Goal: Task Accomplishment & Management: Use online tool/utility

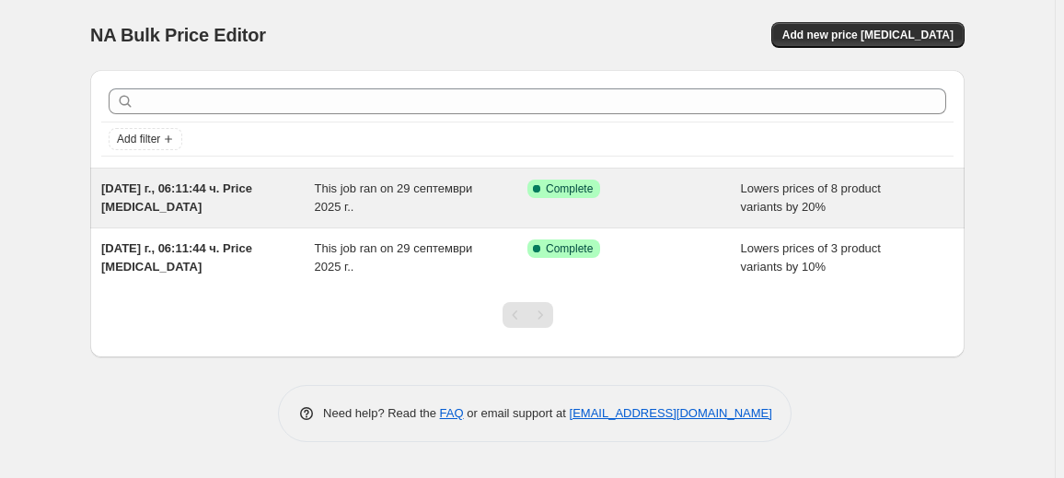
click at [385, 197] on div "This job ran on 29 септември 2025 г.." at bounding box center [422, 197] width 214 height 37
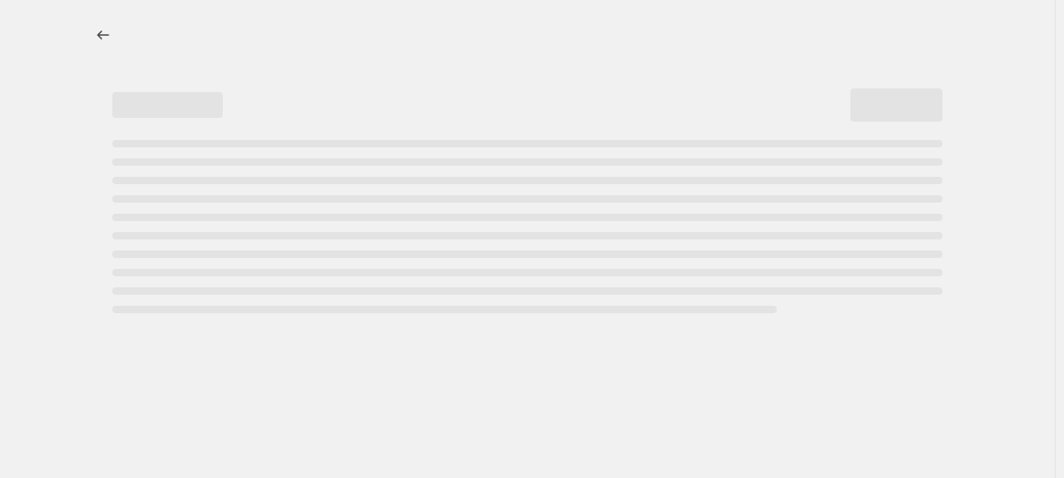
select select "percentage"
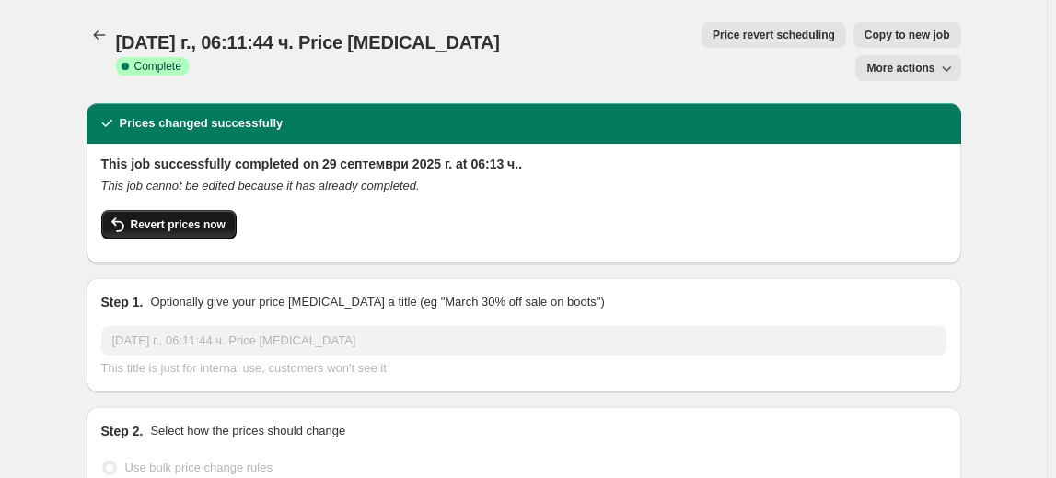
click at [191, 217] on span "Revert prices now" at bounding box center [178, 224] width 95 height 15
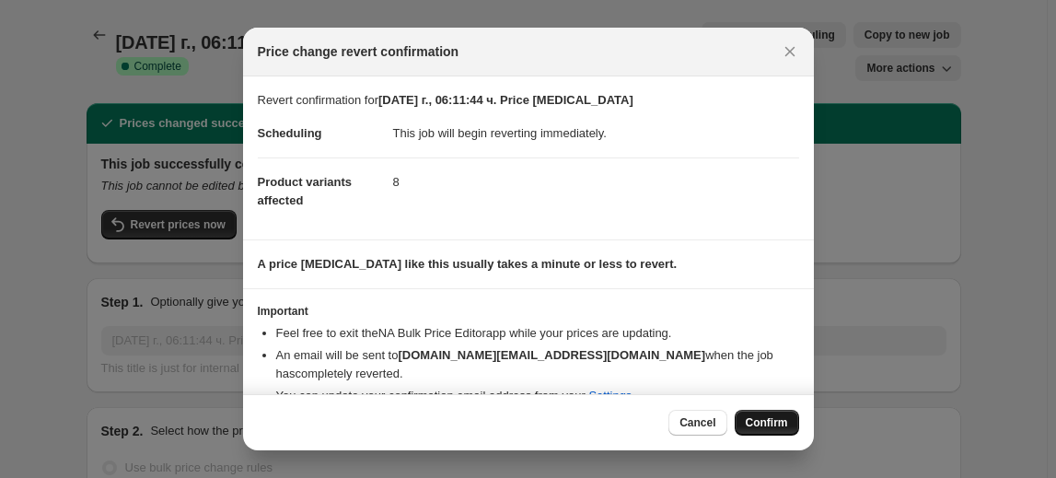
click at [765, 424] on span "Confirm" at bounding box center [767, 422] width 42 height 15
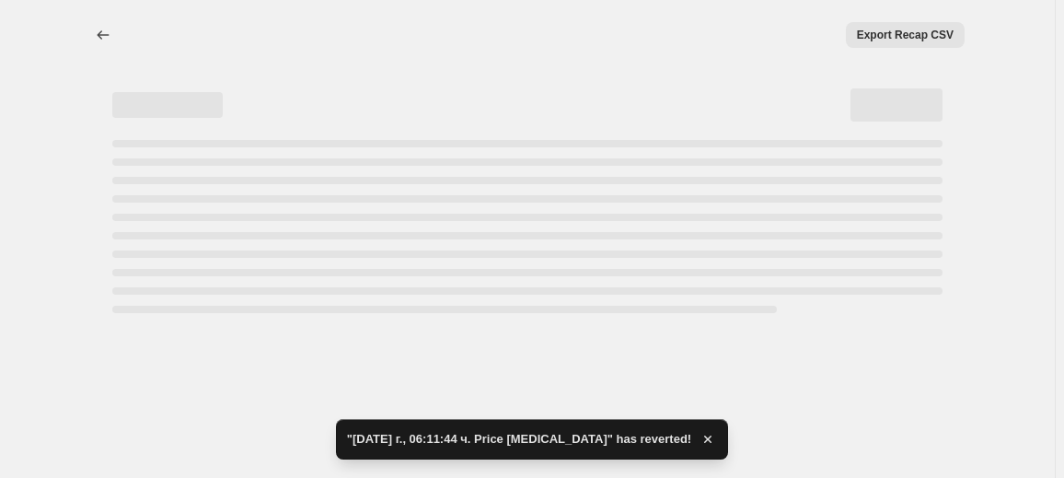
select select "percentage"
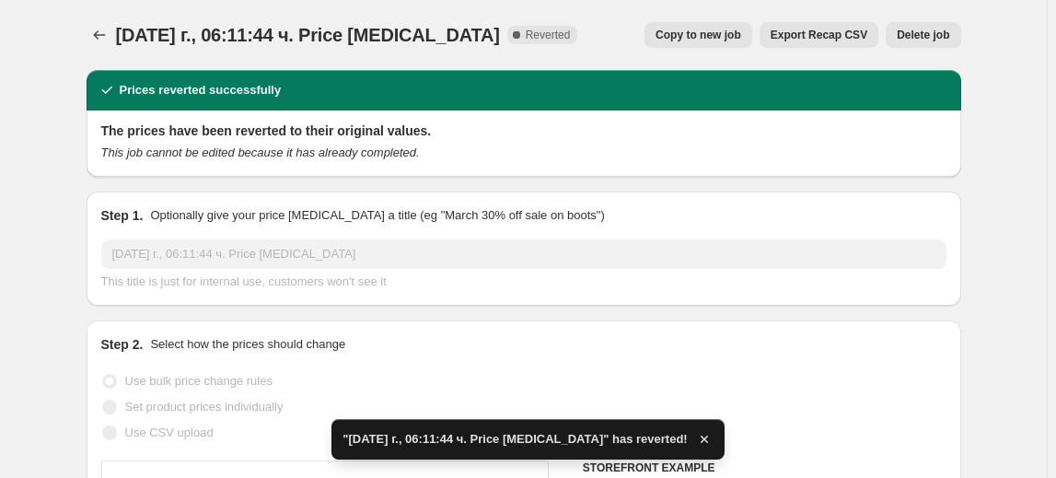
click at [920, 38] on span "Delete job" at bounding box center [923, 35] width 52 height 15
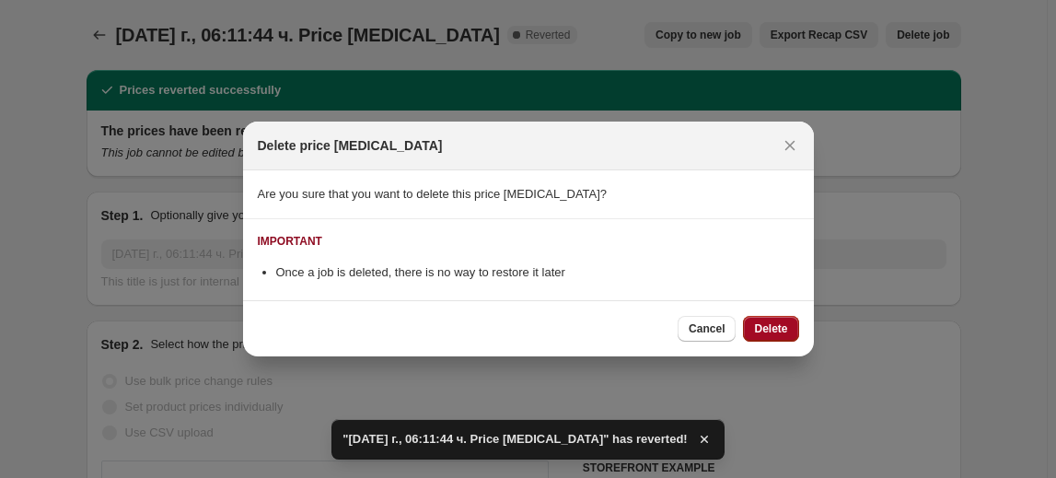
click at [784, 318] on button "Delete" at bounding box center [770, 329] width 55 height 26
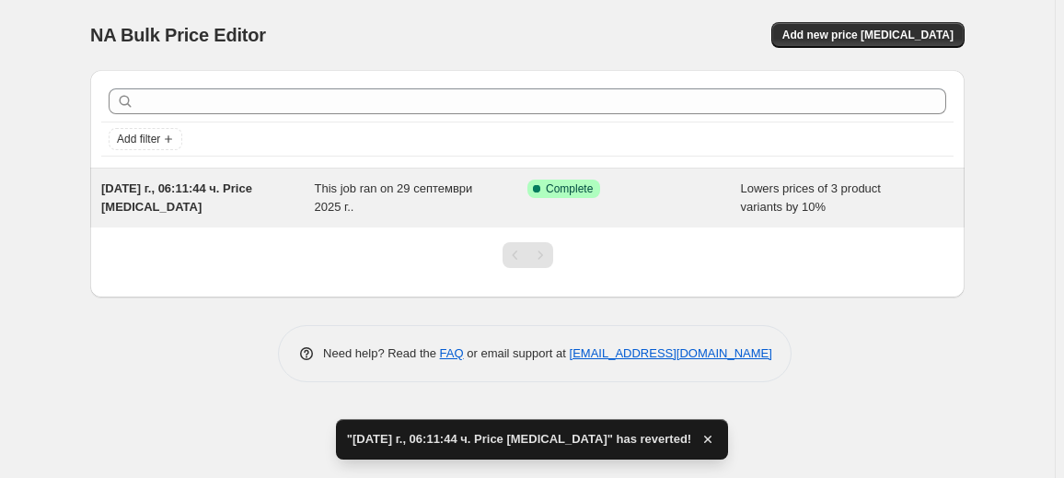
click at [388, 205] on div "This job ran on 29 септември 2025 г.." at bounding box center [422, 197] width 214 height 37
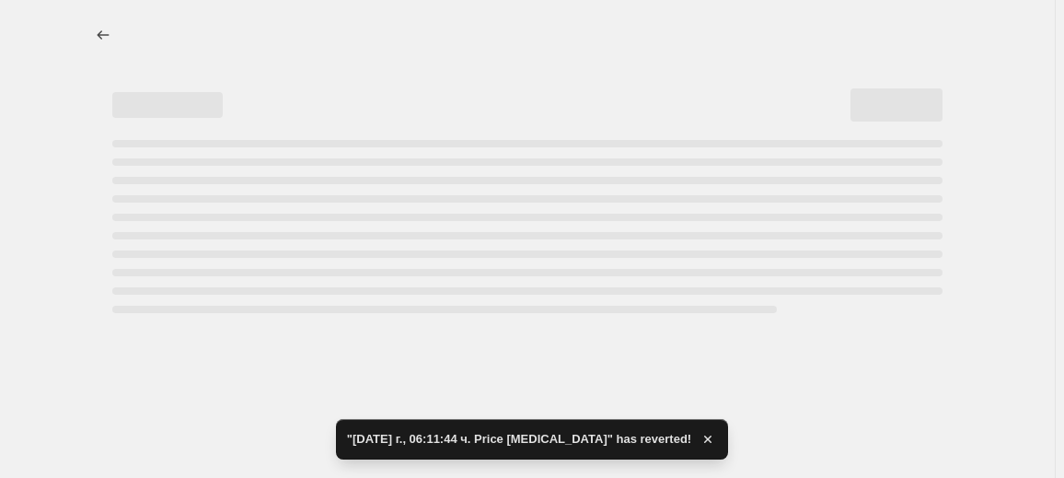
select select "percentage"
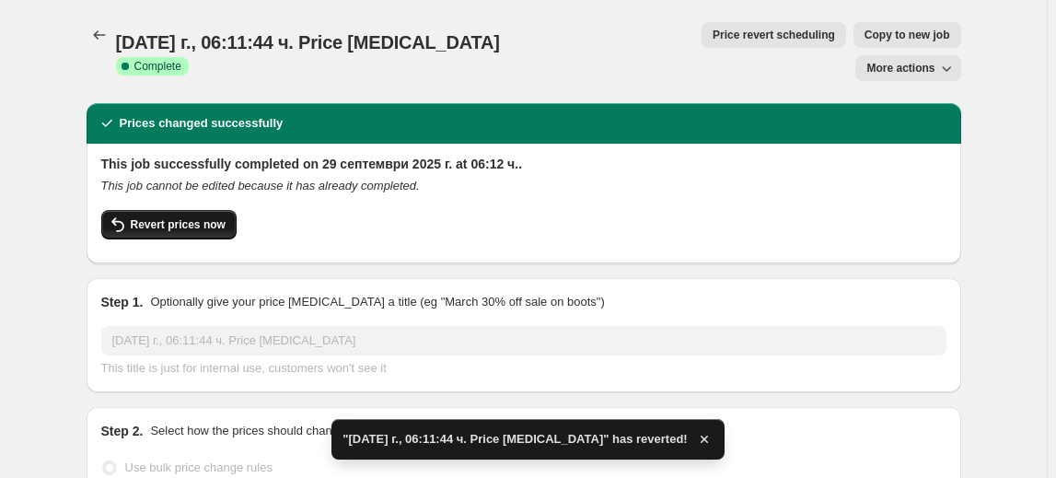
click at [208, 217] on span "Revert prices now" at bounding box center [178, 224] width 95 height 15
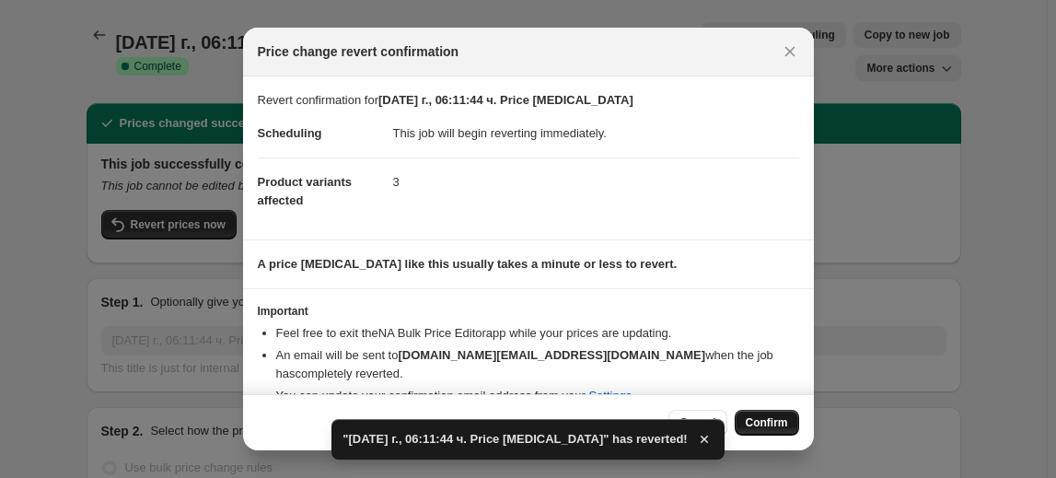
click at [751, 416] on span "Confirm" at bounding box center [767, 422] width 42 height 15
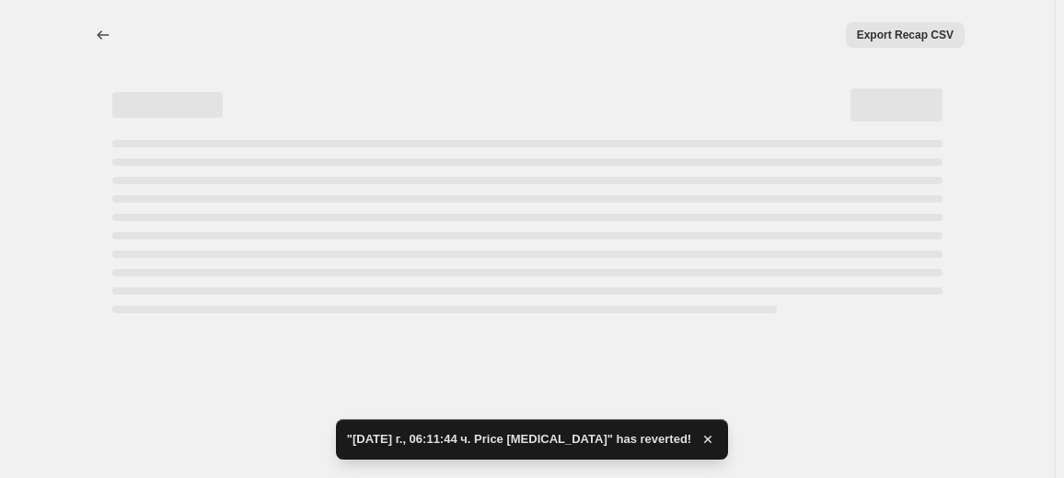
select select "percentage"
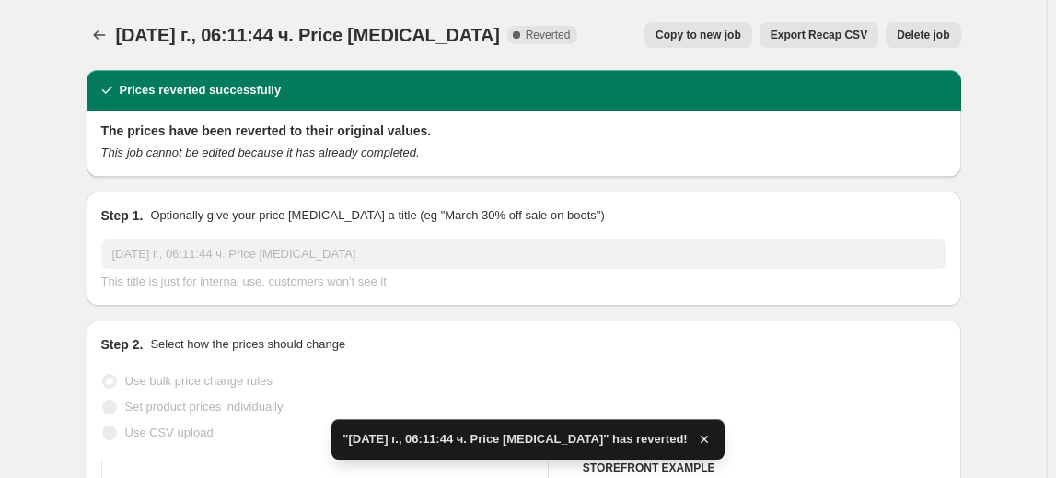
click at [923, 46] on button "Delete job" at bounding box center [922, 35] width 75 height 26
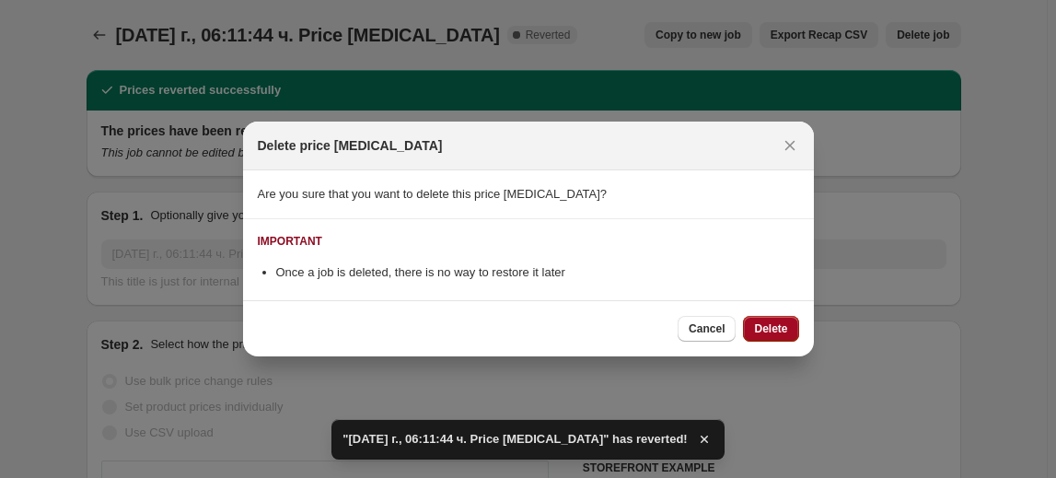
click at [758, 325] on span "Delete" at bounding box center [770, 328] width 33 height 15
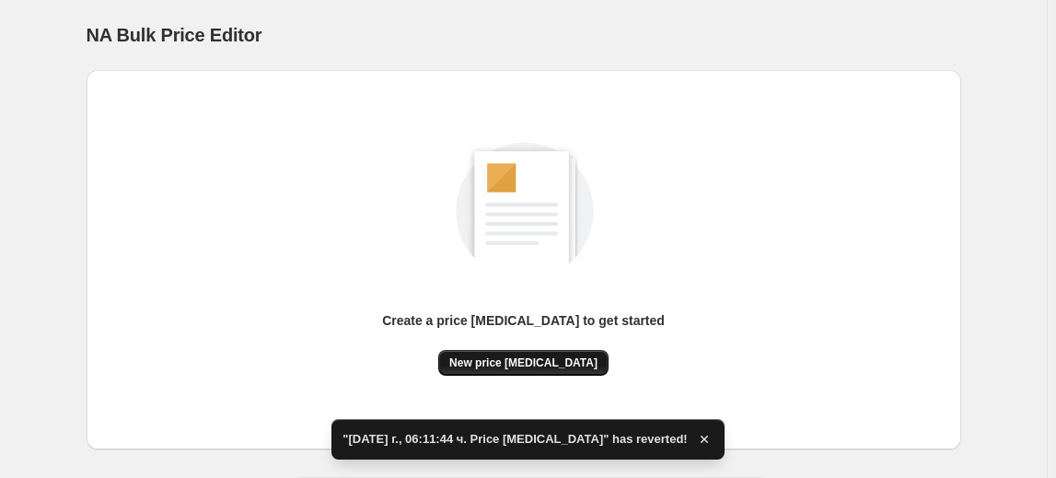
click at [523, 367] on span "New price [MEDICAL_DATA]" at bounding box center [523, 362] width 148 height 15
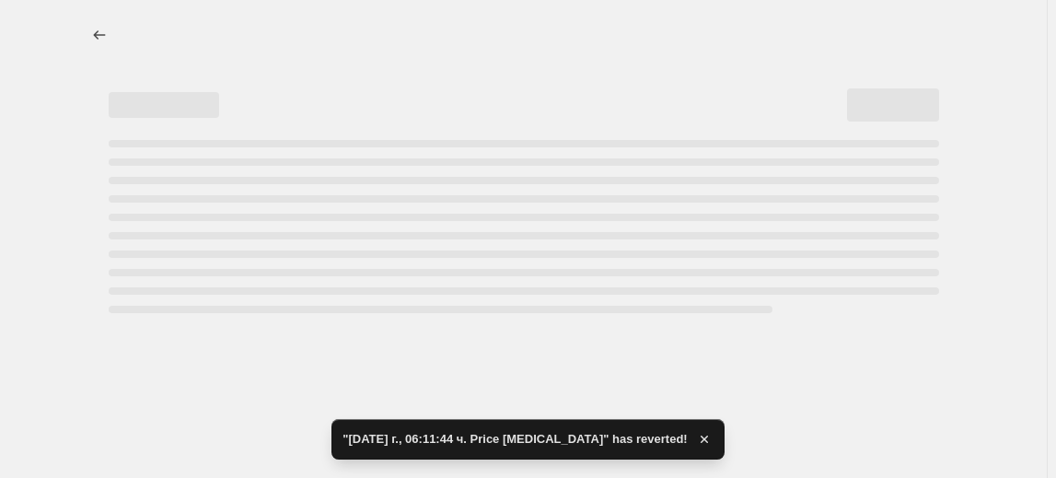
select select "percentage"
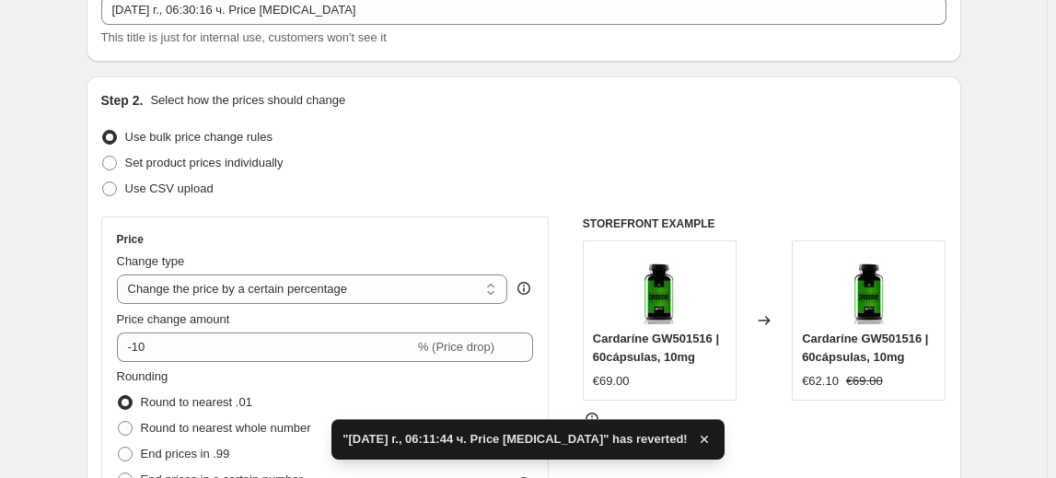
scroll to position [167, 0]
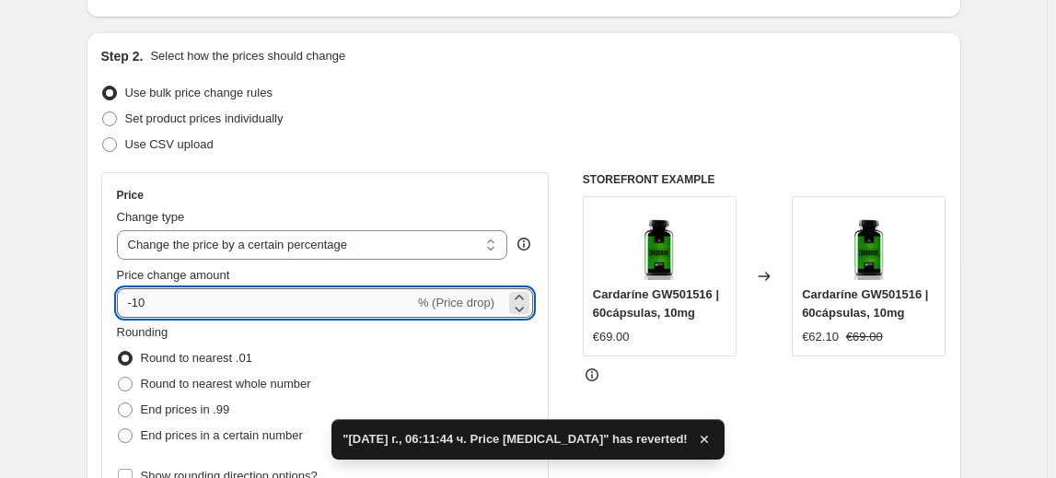
click at [156, 308] on input "-10" at bounding box center [265, 302] width 297 height 29
click at [144, 308] on input "-10" at bounding box center [265, 302] width 297 height 29
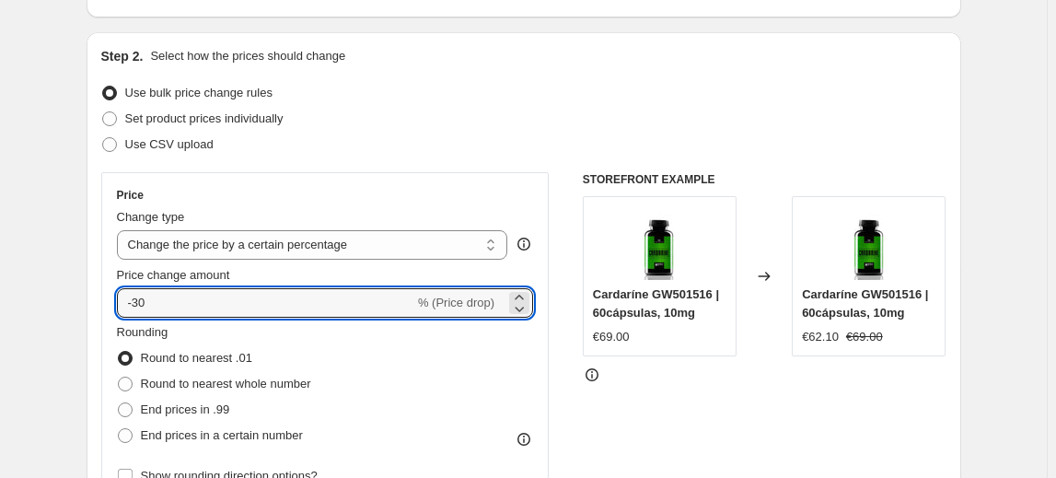
type input "-30"
click at [194, 333] on fieldset "Rounding Round to nearest .01 Round to nearest whole number End prices in .99 E…" at bounding box center [214, 385] width 194 height 125
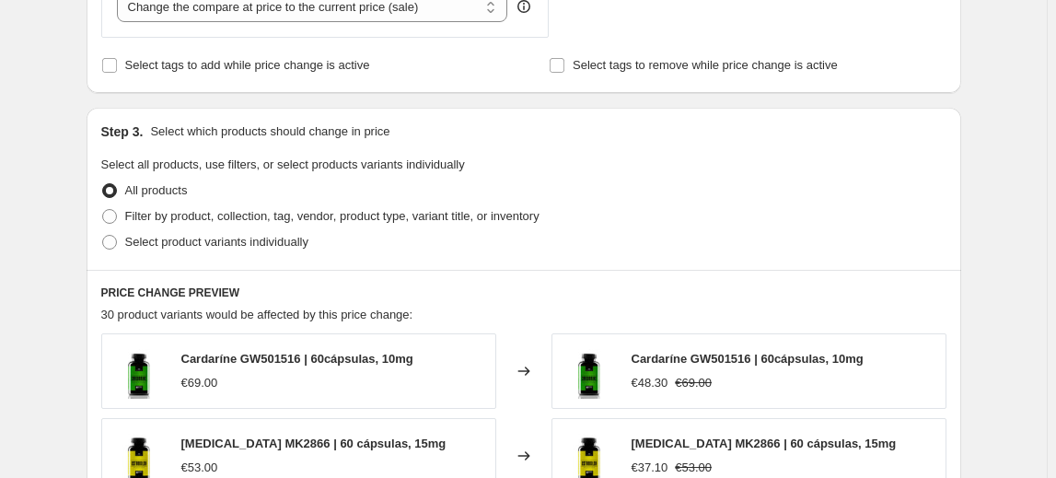
scroll to position [753, 0]
click at [183, 237] on span "Select product variants individually" at bounding box center [216, 241] width 183 height 14
click at [103, 235] on input "Select product variants individually" at bounding box center [102, 234] width 1 height 1
radio input "true"
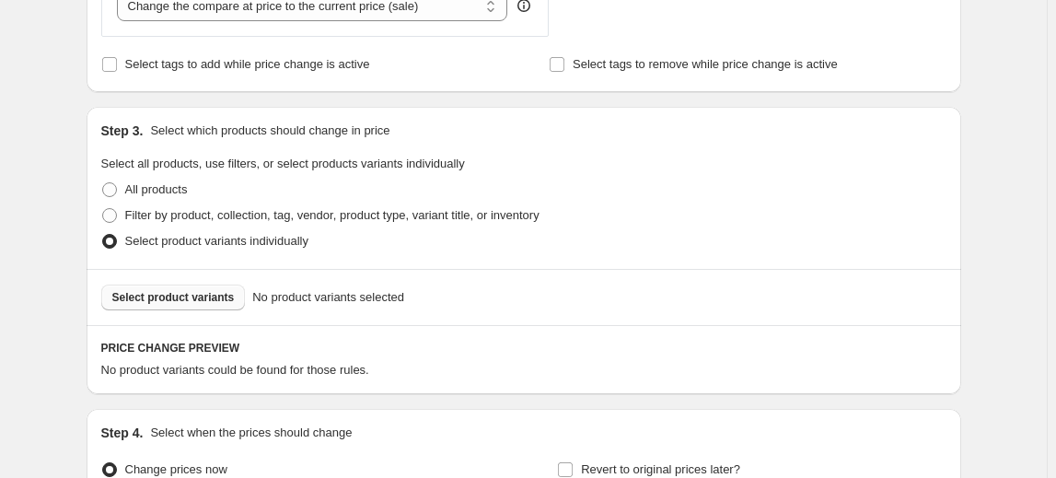
click at [156, 299] on span "Select product variants" at bounding box center [173, 297] width 122 height 15
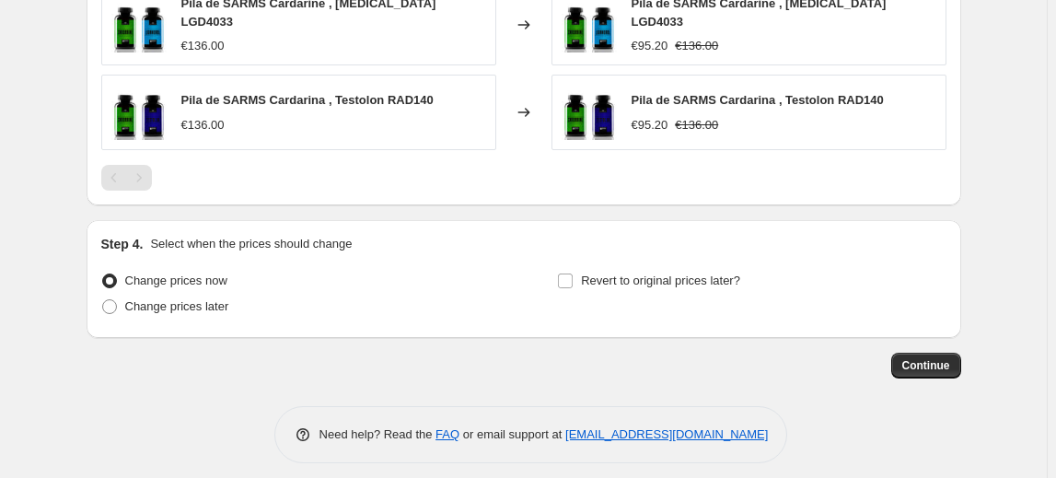
scroll to position [1245, 0]
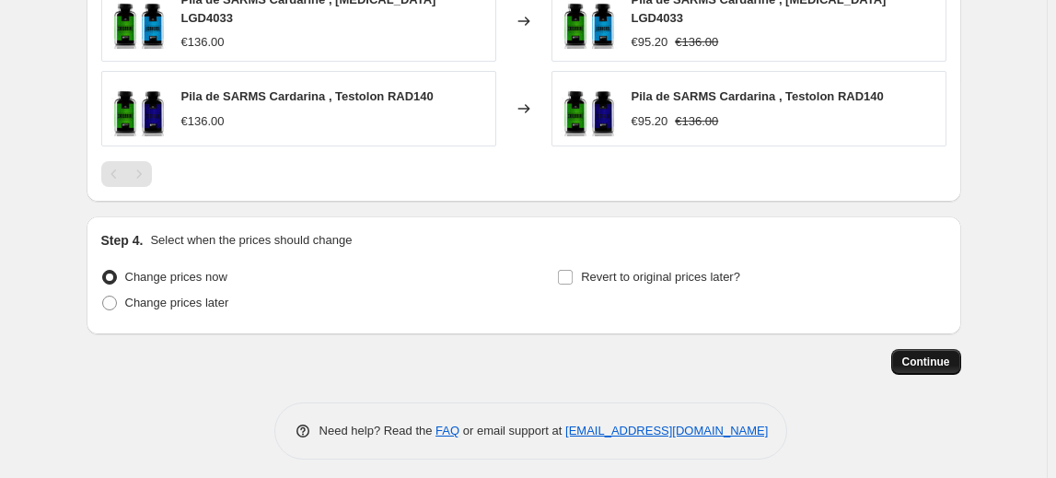
click at [910, 354] on span "Continue" at bounding box center [926, 361] width 48 height 15
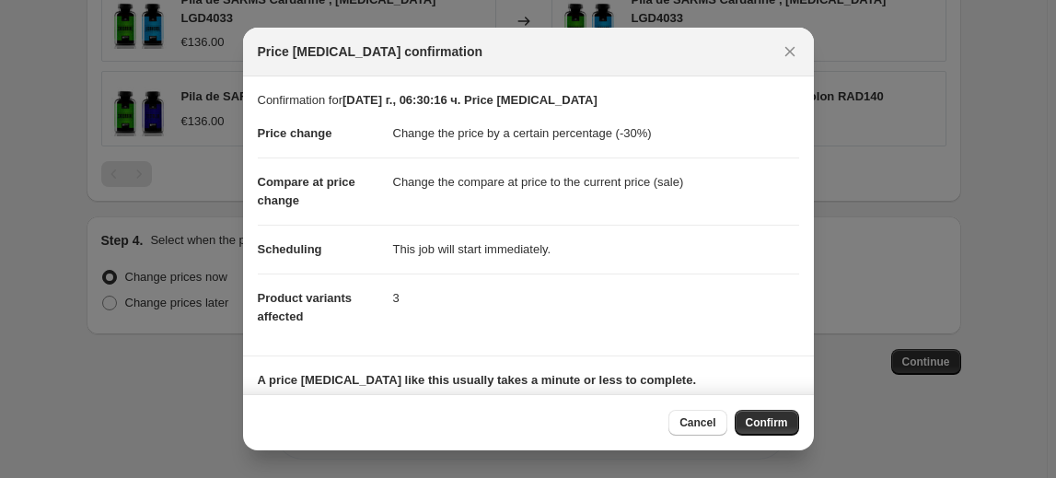
click at [751, 422] on span "Confirm" at bounding box center [767, 422] width 42 height 15
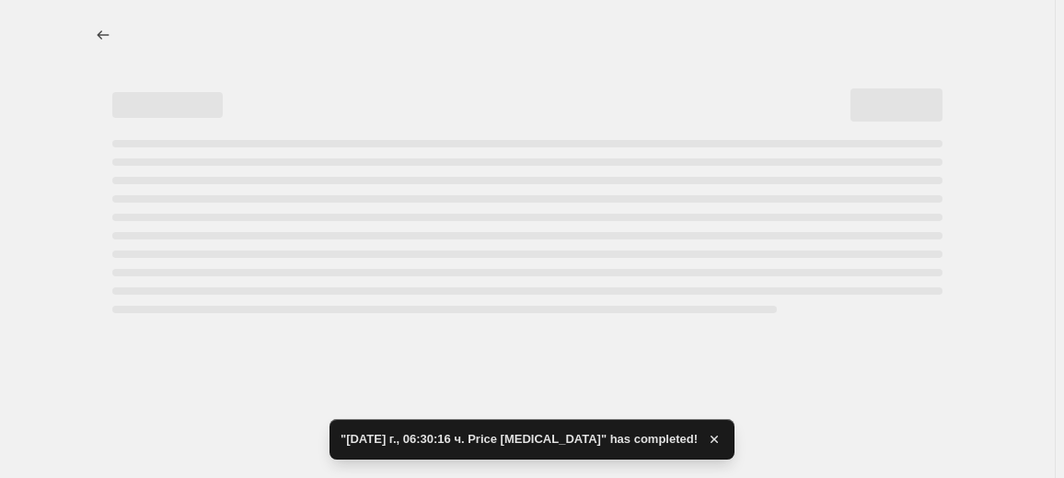
select select "percentage"
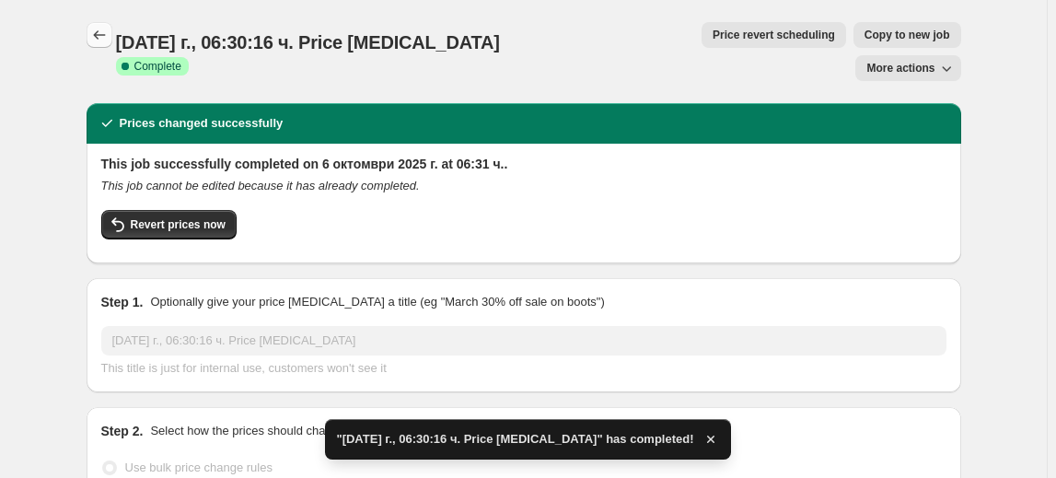
click at [98, 35] on icon "Price change jobs" at bounding box center [99, 34] width 12 height 9
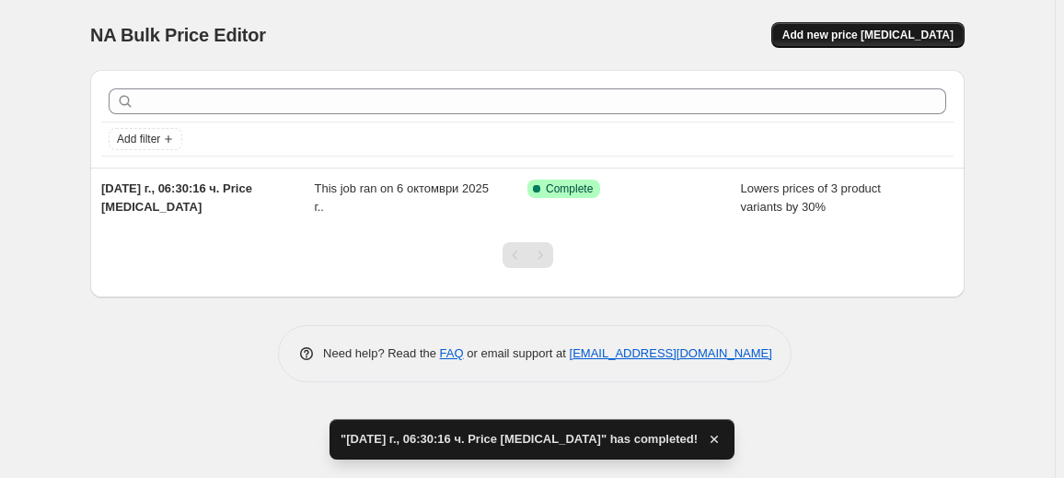
click at [873, 26] on button "Add new price [MEDICAL_DATA]" at bounding box center [867, 35] width 193 height 26
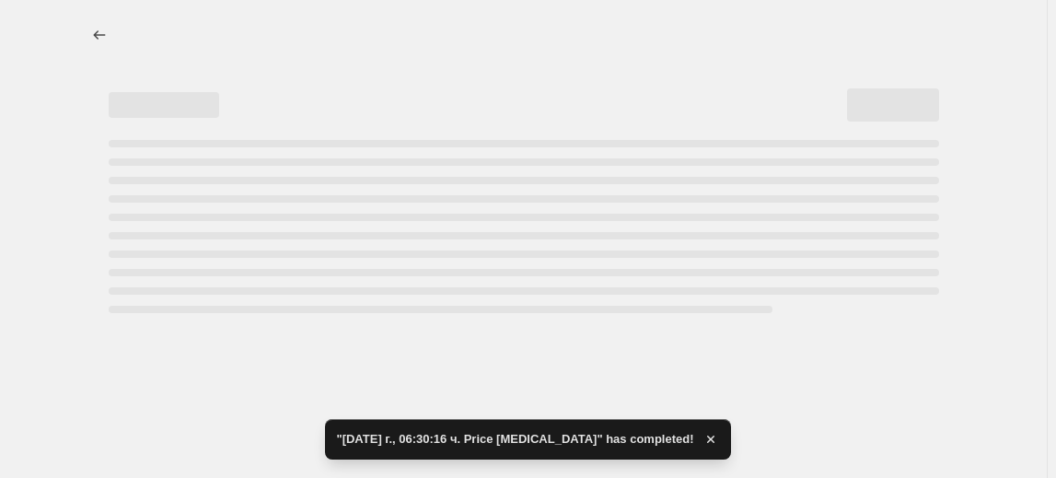
select select "percentage"
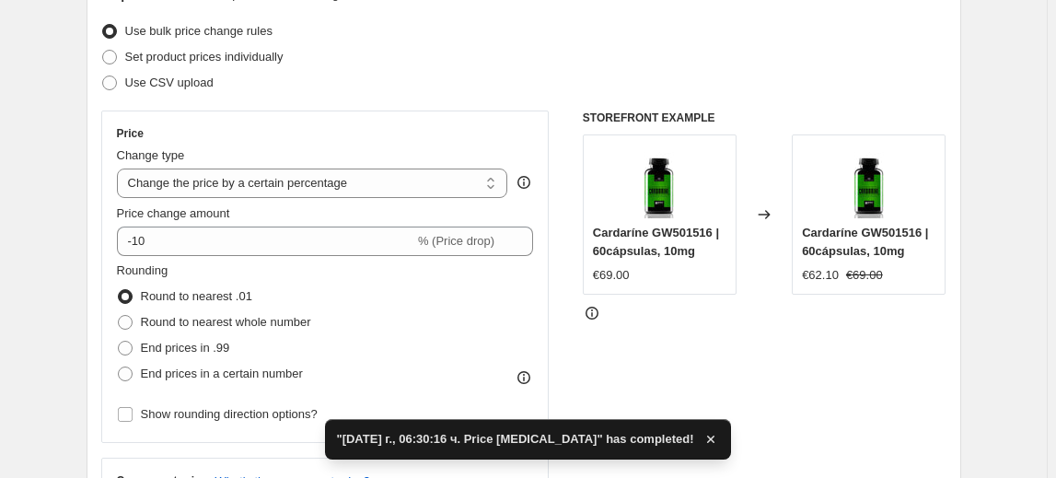
scroll to position [250, 0]
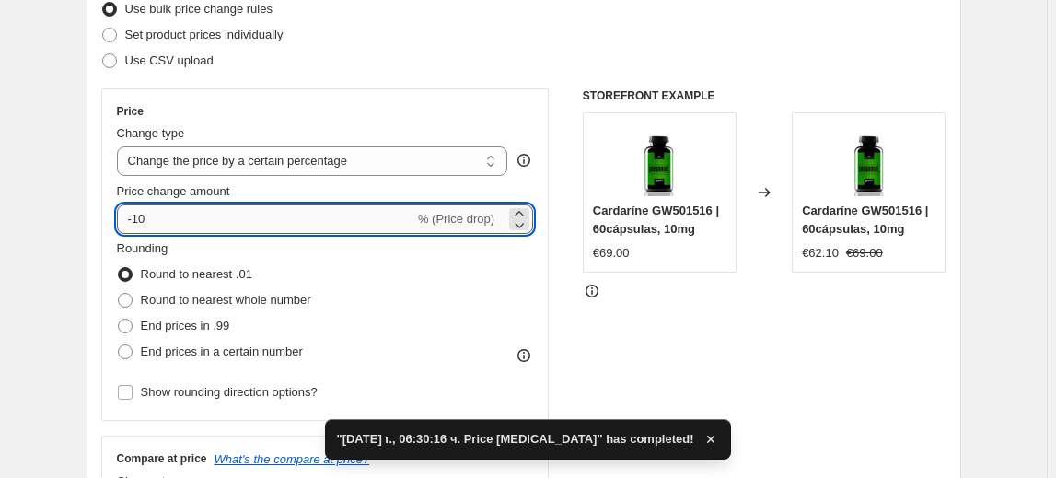
click at [146, 215] on input "-10" at bounding box center [265, 218] width 297 height 29
click at [140, 217] on input "-10" at bounding box center [265, 218] width 297 height 29
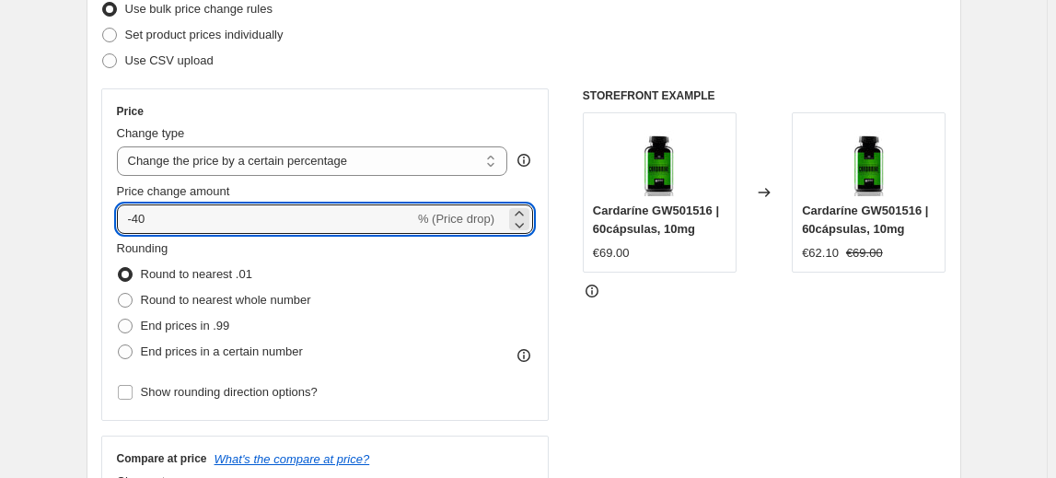
type input "-40"
click at [199, 241] on fieldset "Rounding Round to nearest .01 Round to nearest whole number End prices in .99 E…" at bounding box center [214, 301] width 194 height 125
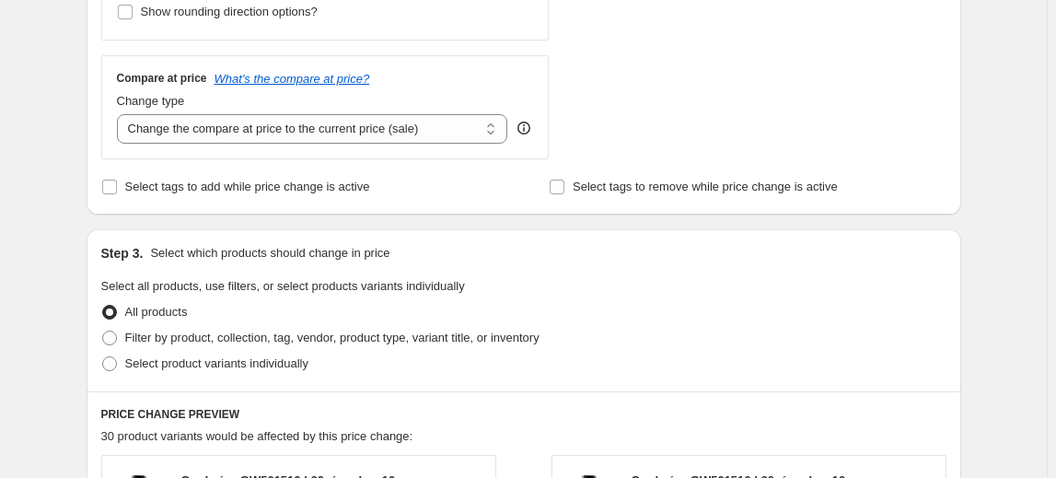
scroll to position [669, 0]
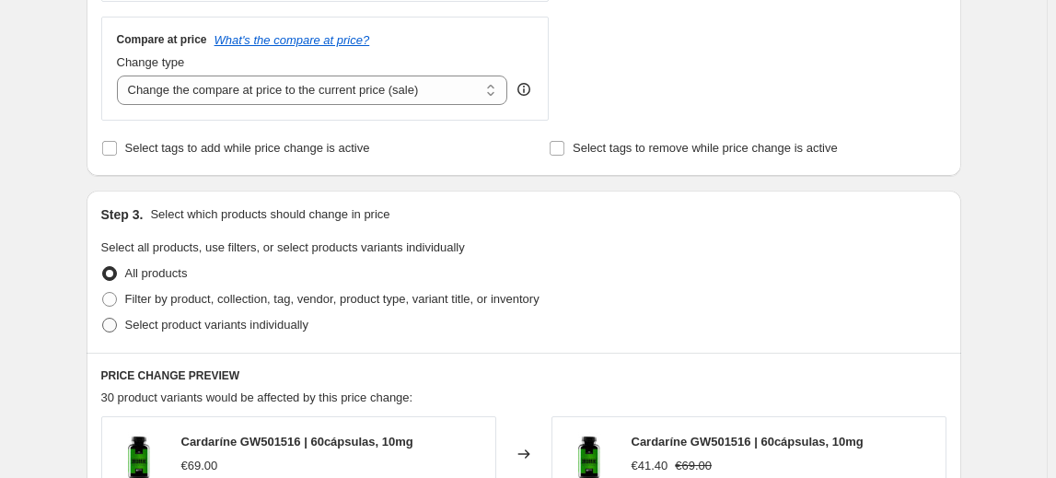
click at [226, 329] on span "Select product variants individually" at bounding box center [216, 325] width 183 height 14
click at [103, 318] on input "Select product variants individually" at bounding box center [102, 318] width 1 height 1
radio input "true"
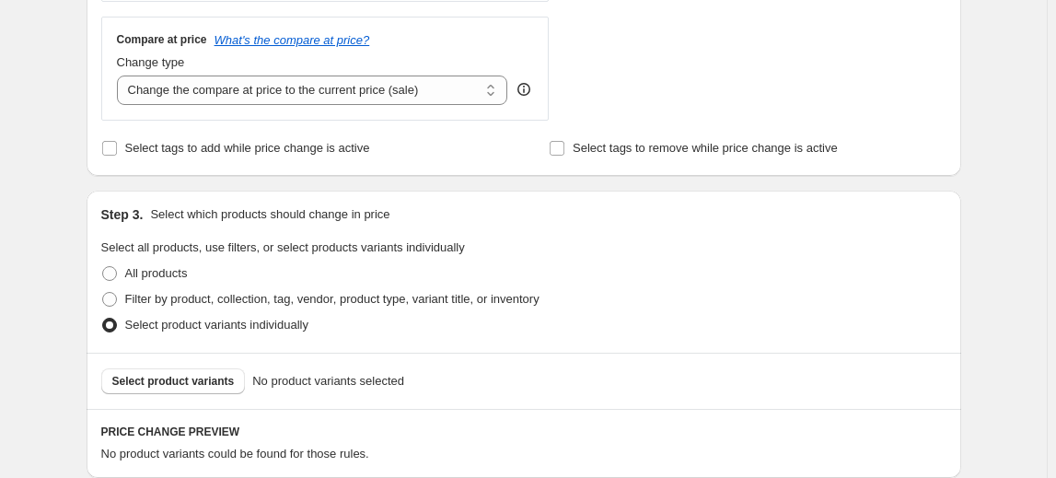
click at [162, 376] on span "Select product variants" at bounding box center [173, 381] width 122 height 15
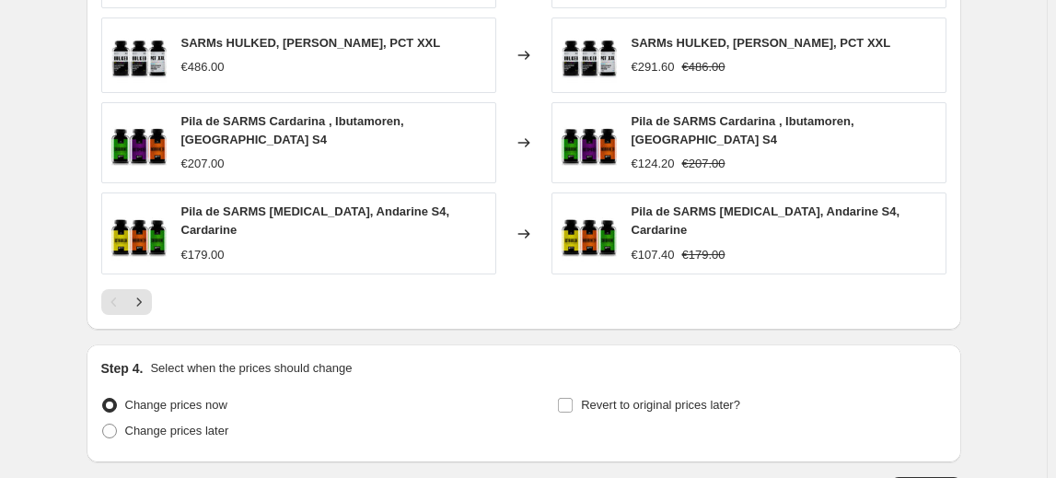
scroll to position [1414, 0]
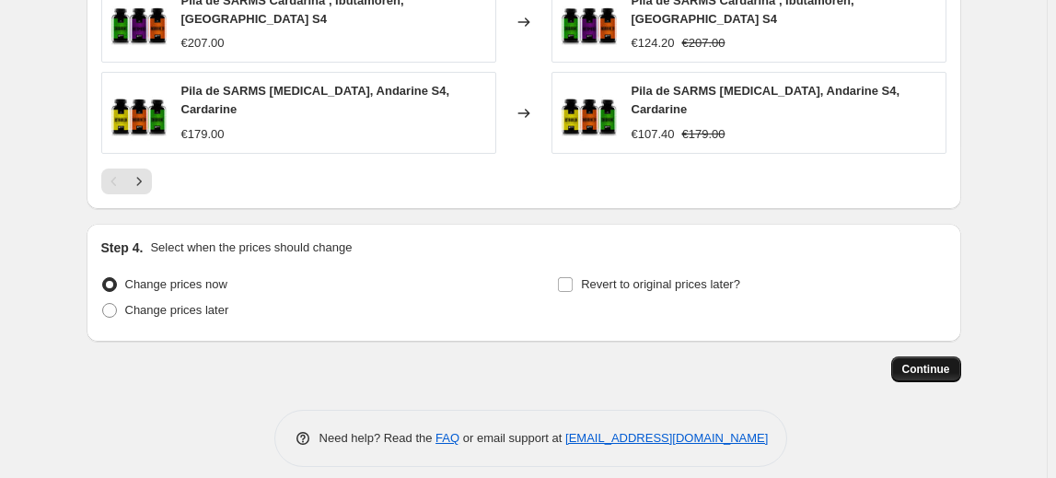
click at [920, 356] on button "Continue" at bounding box center [926, 369] width 70 height 26
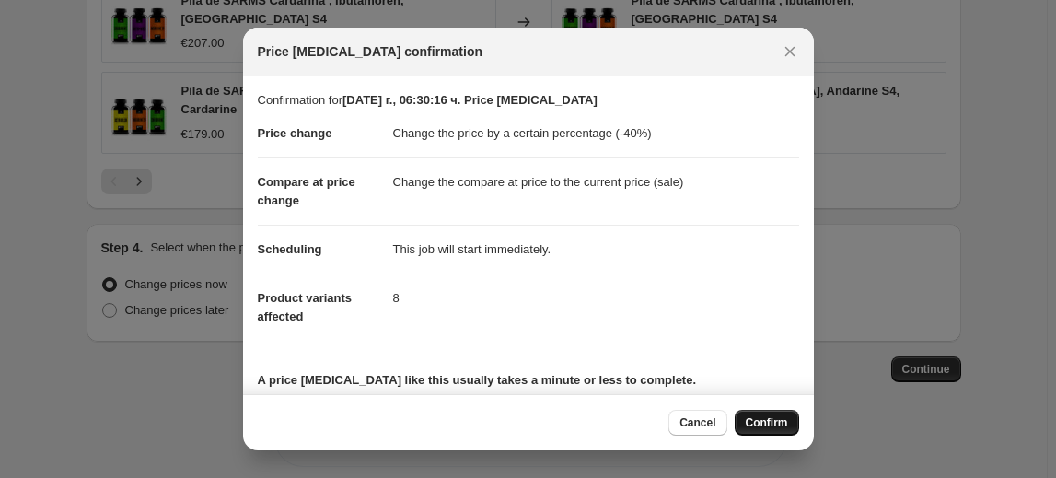
click at [756, 418] on span "Confirm" at bounding box center [767, 422] width 42 height 15
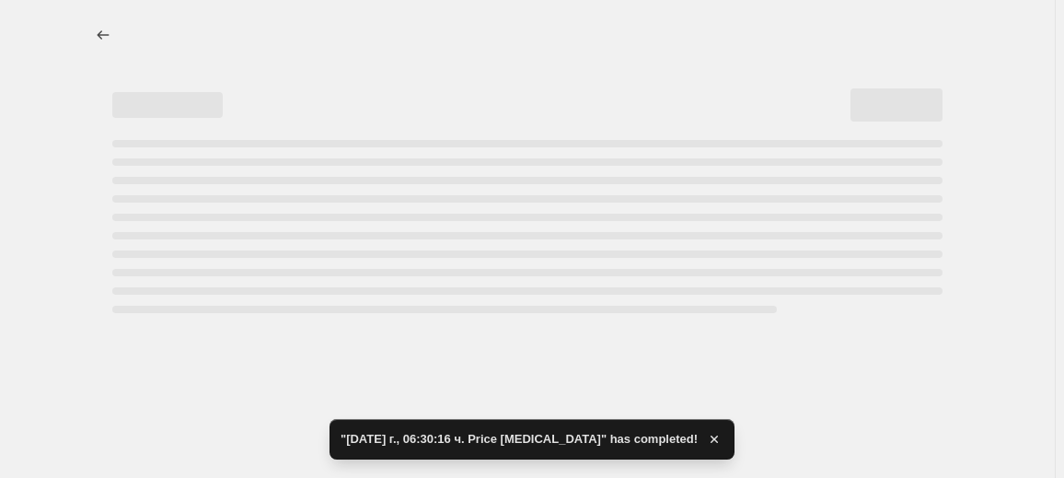
select select "percentage"
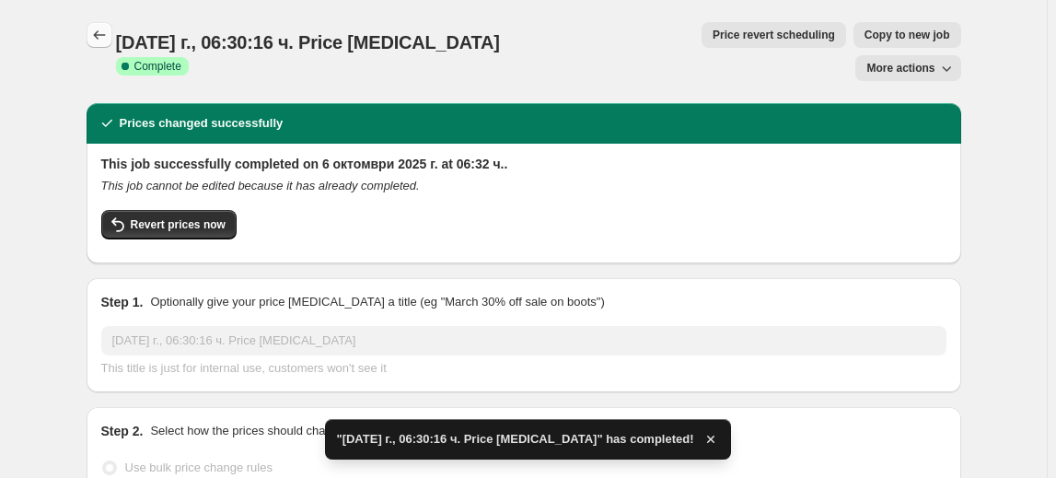
click at [90, 39] on button "Price change jobs" at bounding box center [100, 35] width 26 height 26
